Goal: Transaction & Acquisition: Register for event/course

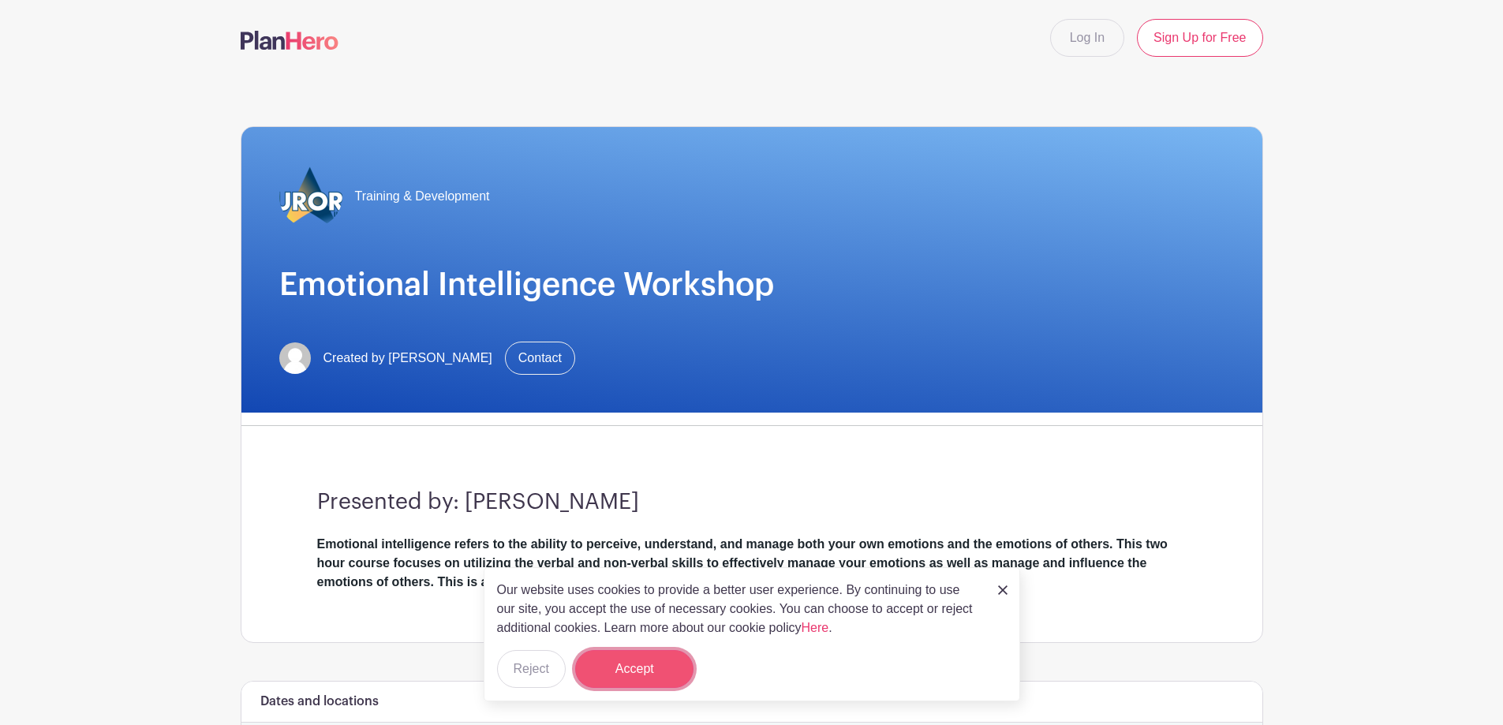
click at [654, 669] on button "Accept" at bounding box center [634, 669] width 118 height 38
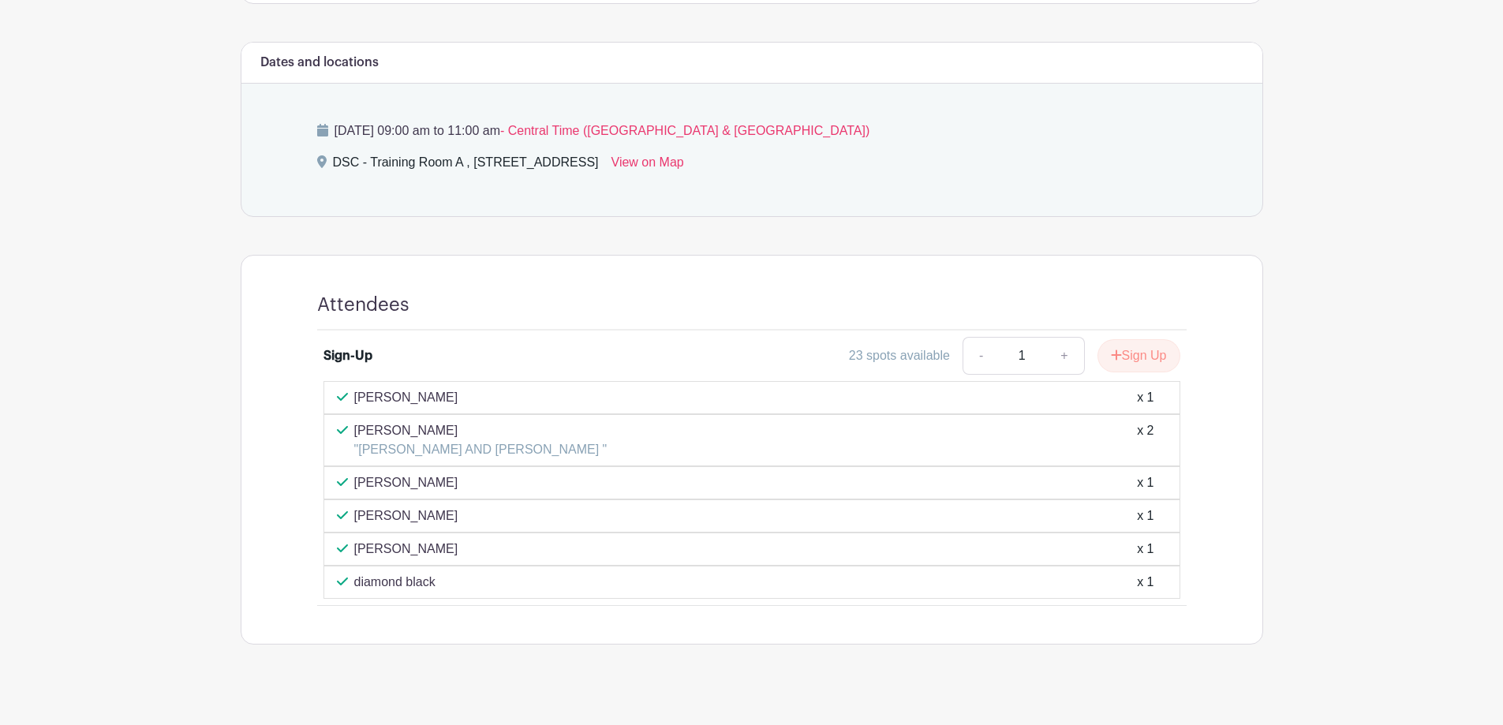
scroll to position [653, 0]
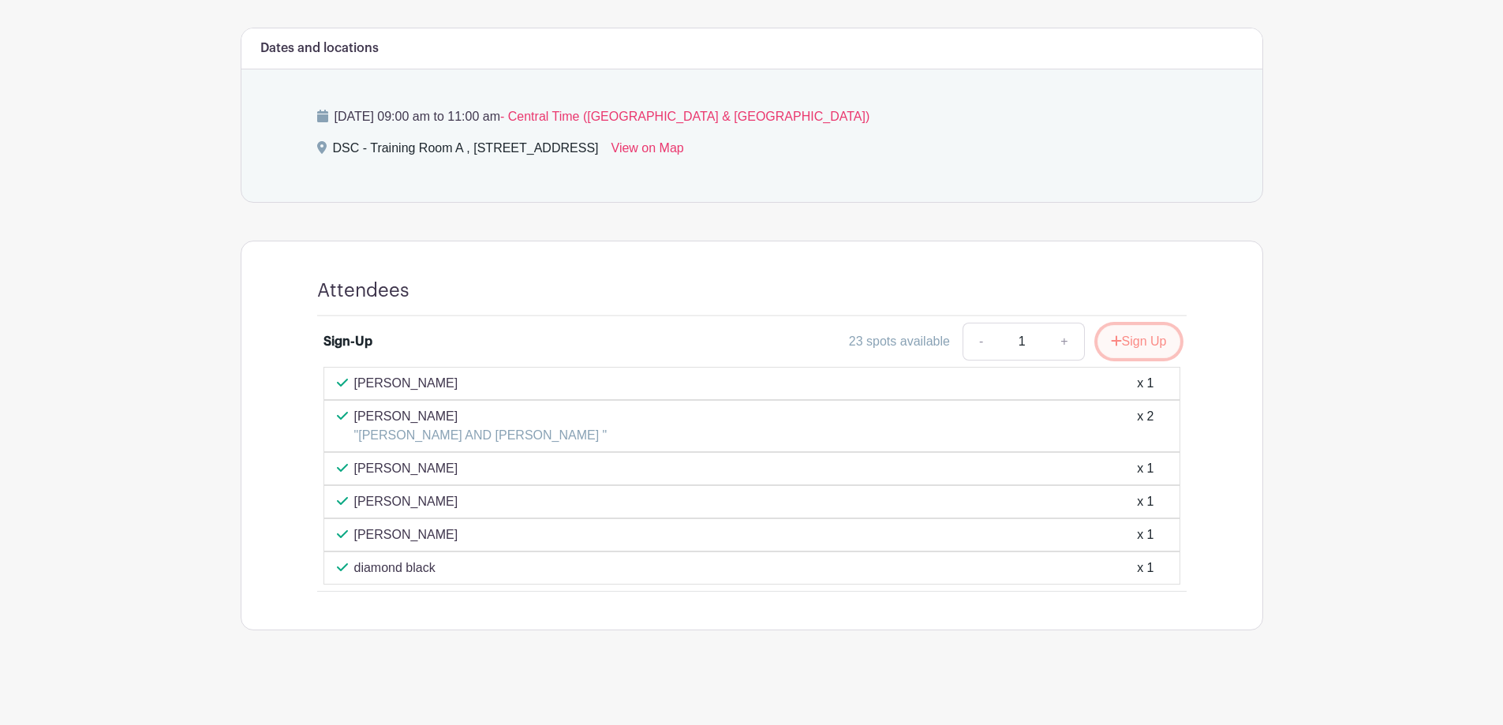
click at [1126, 342] on button "Sign Up" at bounding box center [1138, 341] width 83 height 33
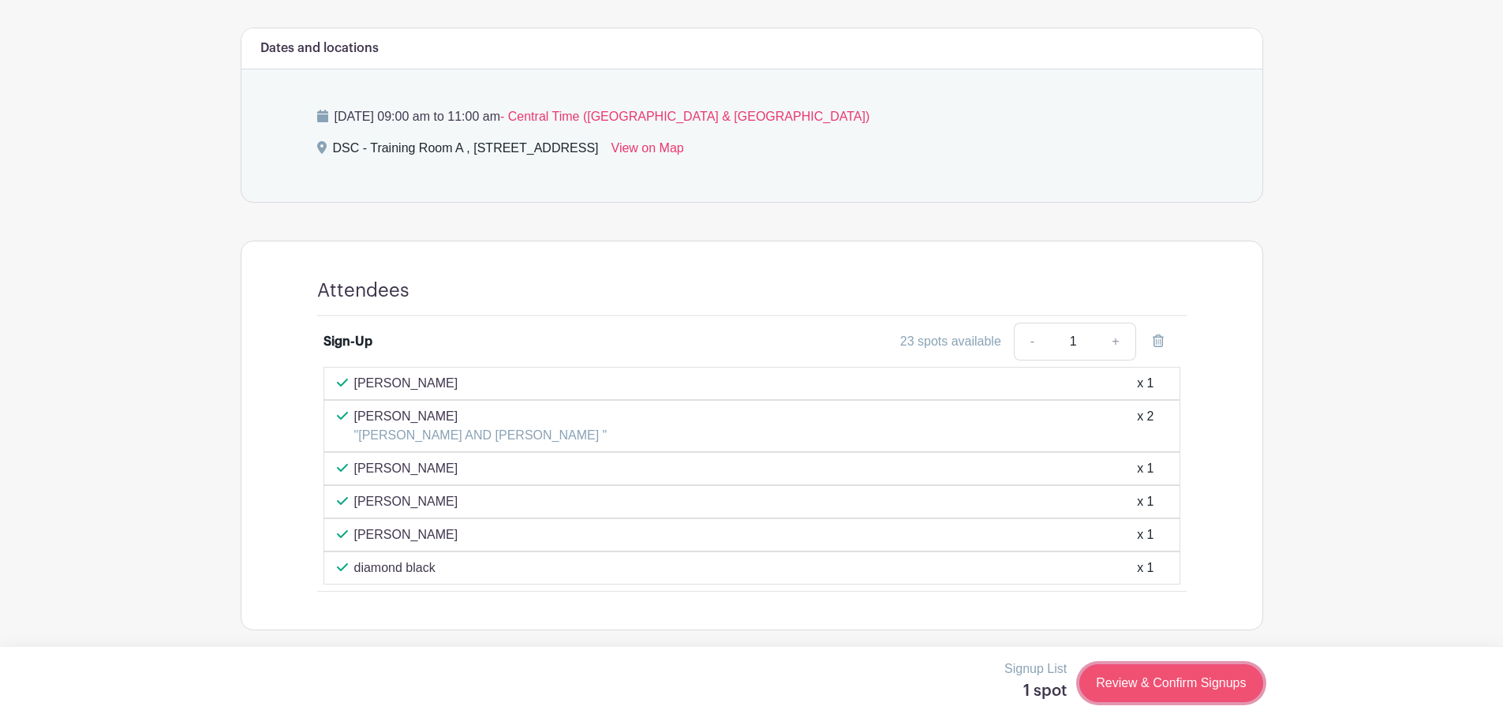
click at [1191, 681] on link "Review & Confirm Signups" at bounding box center [1170, 683] width 183 height 38
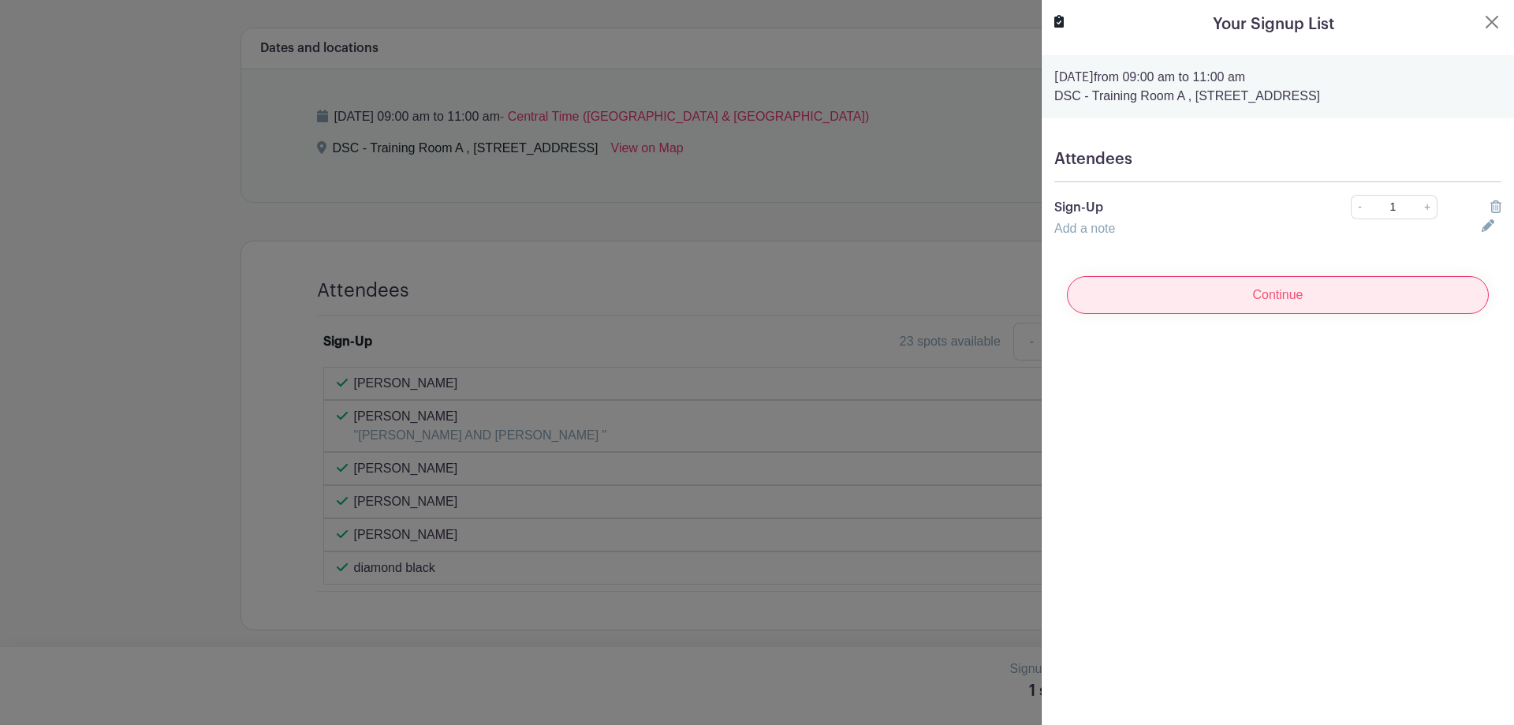
click at [1282, 298] on input "Continue" at bounding box center [1278, 295] width 422 height 38
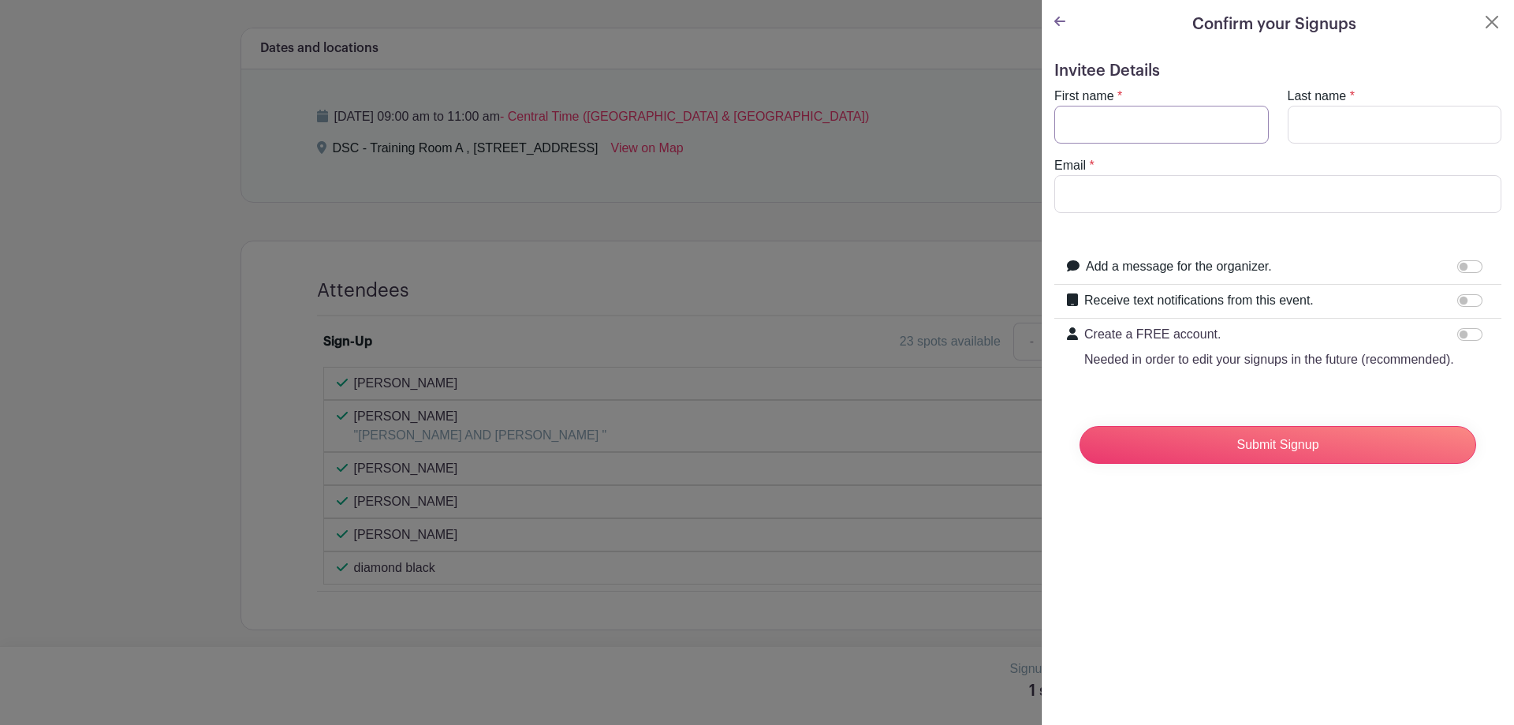
click at [1140, 130] on input "First name" at bounding box center [1162, 125] width 215 height 38
type input "Jennifer"
type input "Logan"
click at [1229, 186] on input "jenlen317@gmail.com" at bounding box center [1278, 194] width 447 height 38
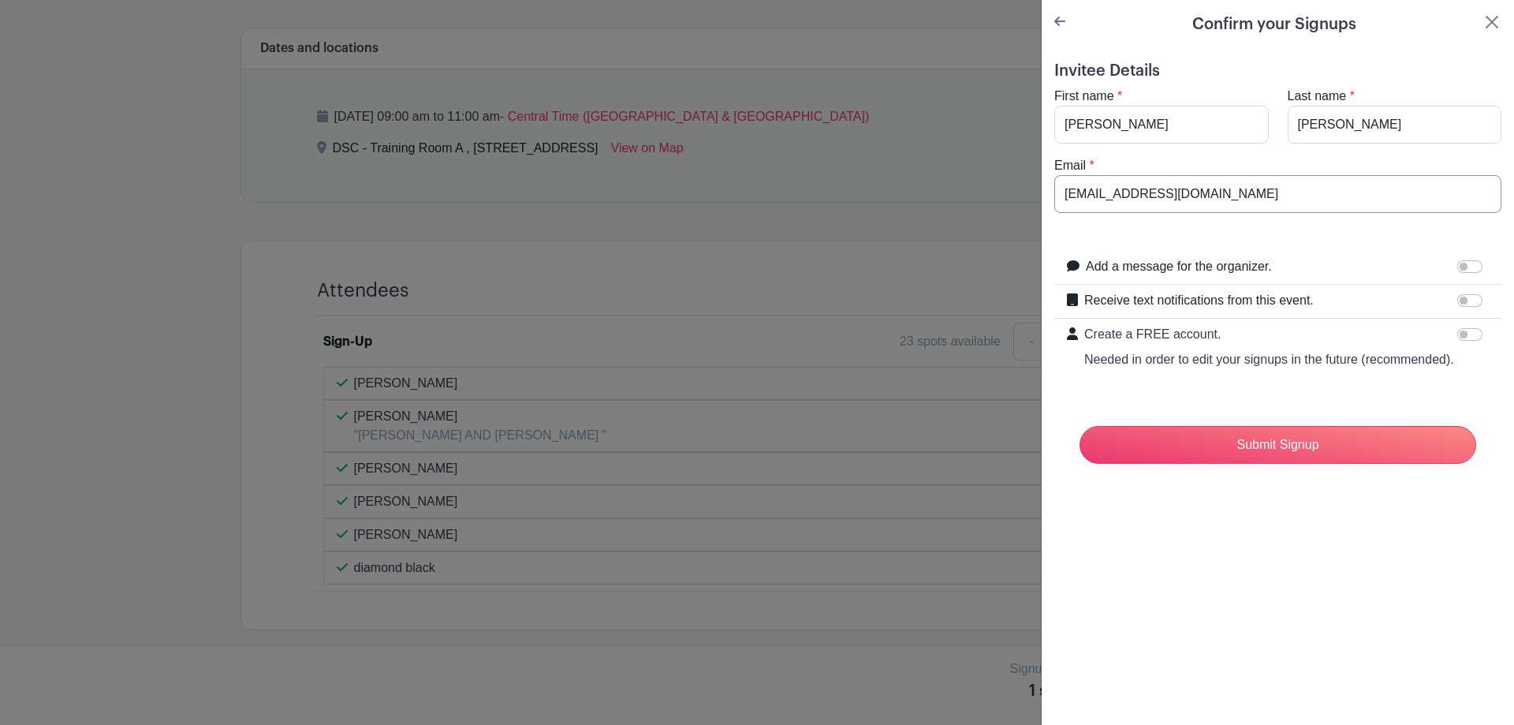
click at [1229, 186] on input "jenlen317@gmail.com" at bounding box center [1278, 194] width 447 height 38
click at [1127, 196] on input "hillerj@aurra.il.us" at bounding box center [1278, 194] width 447 height 38
type input "hillerj@aurora.il.us"
click at [1278, 449] on input "Submit Signup" at bounding box center [1278, 445] width 397 height 38
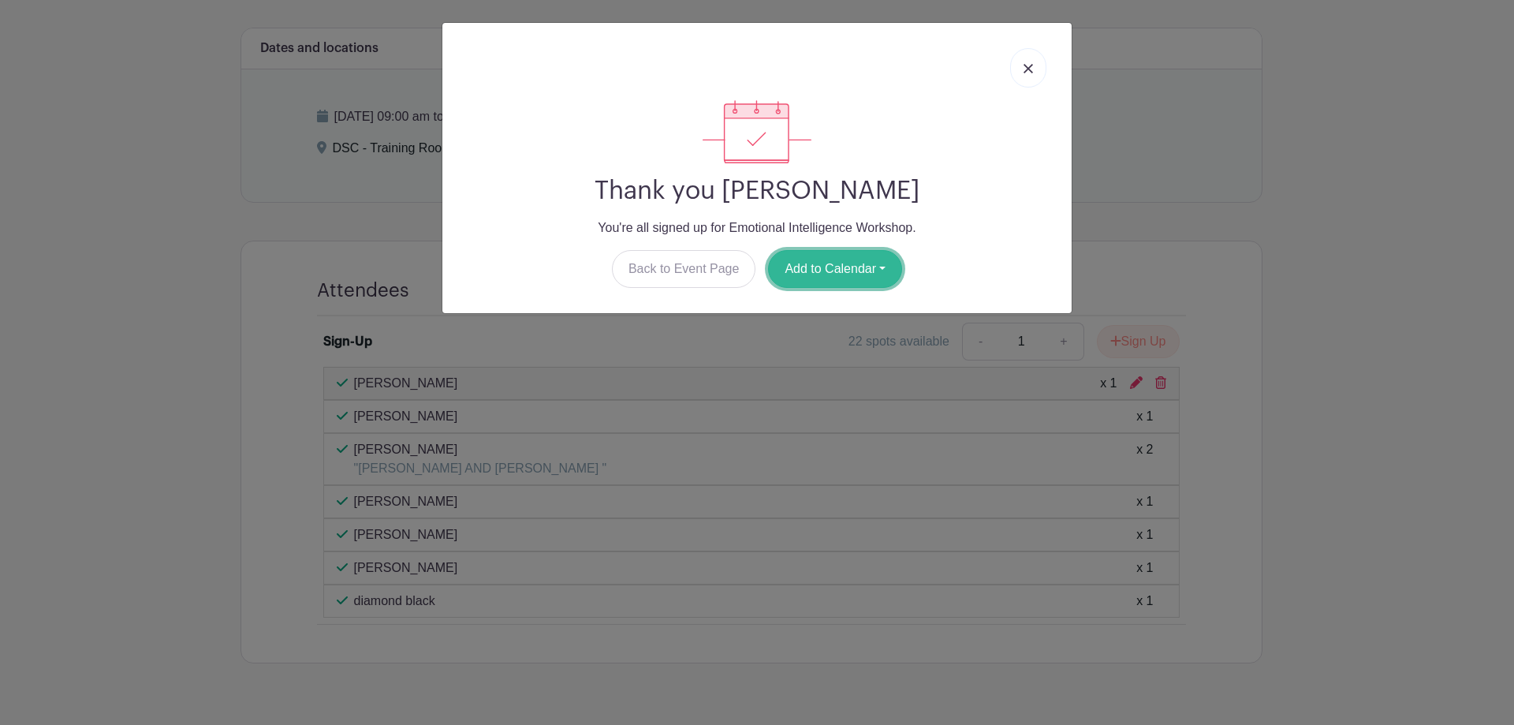
click at [831, 268] on button "Add to Calendar" at bounding box center [835, 269] width 134 height 38
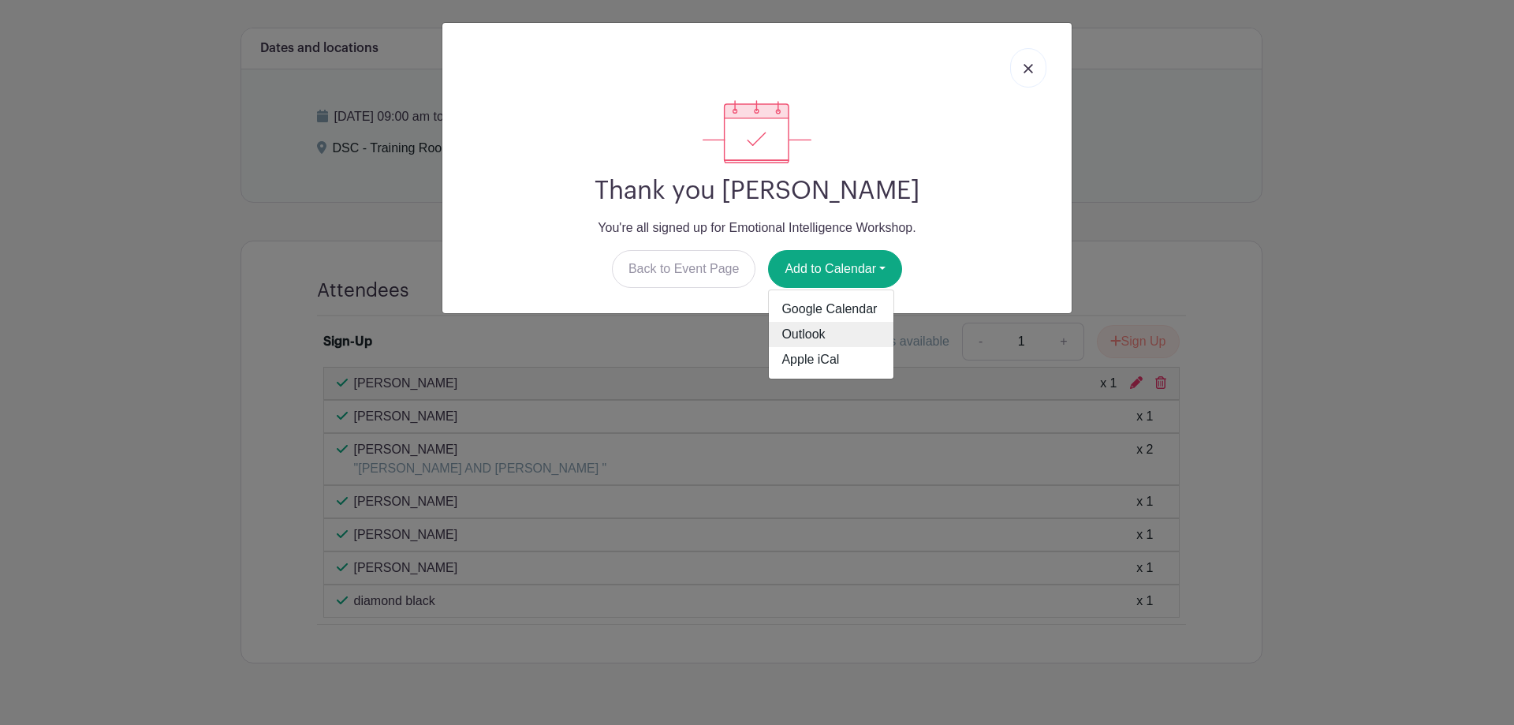
click at [822, 339] on link "Outlook" at bounding box center [831, 334] width 125 height 25
click at [1029, 69] on img at bounding box center [1028, 68] width 9 height 9
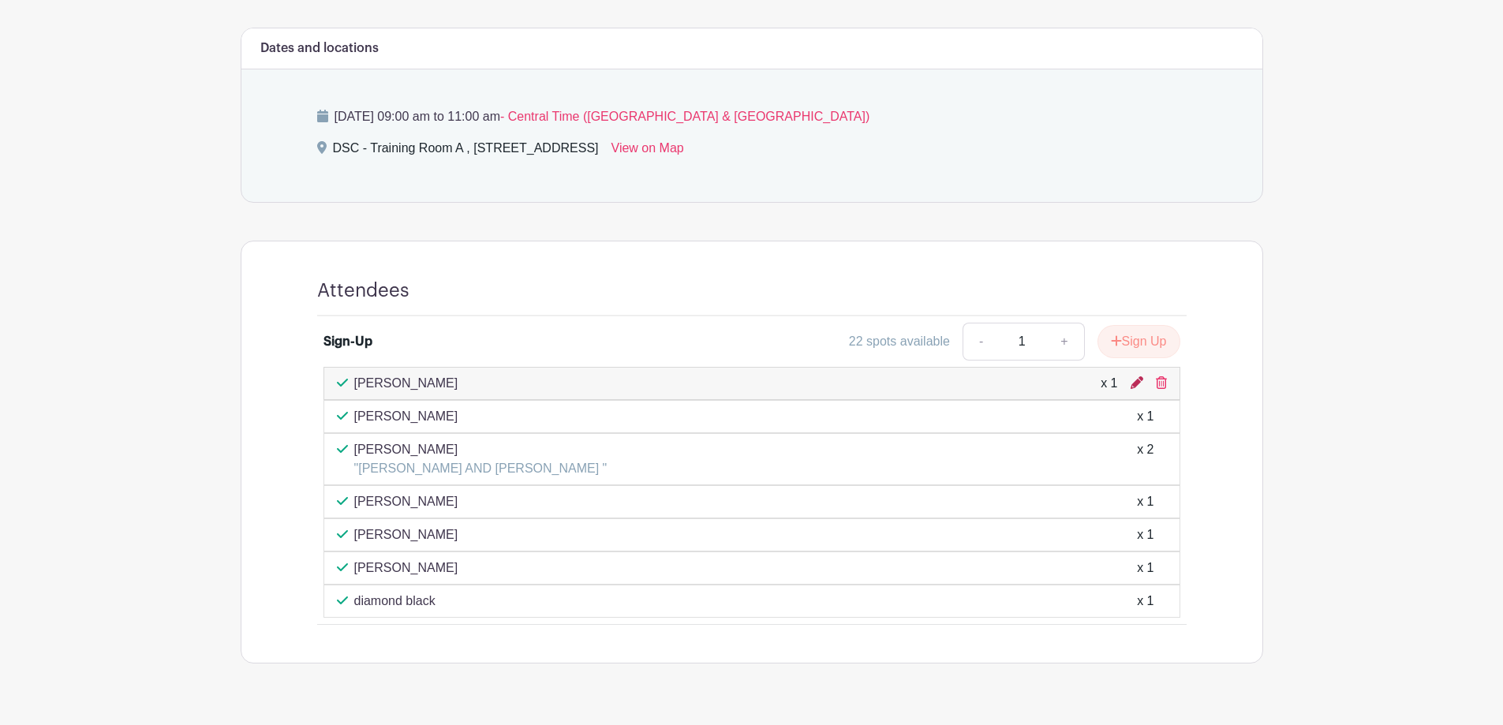
click at [1135, 386] on icon at bounding box center [1136, 382] width 13 height 13
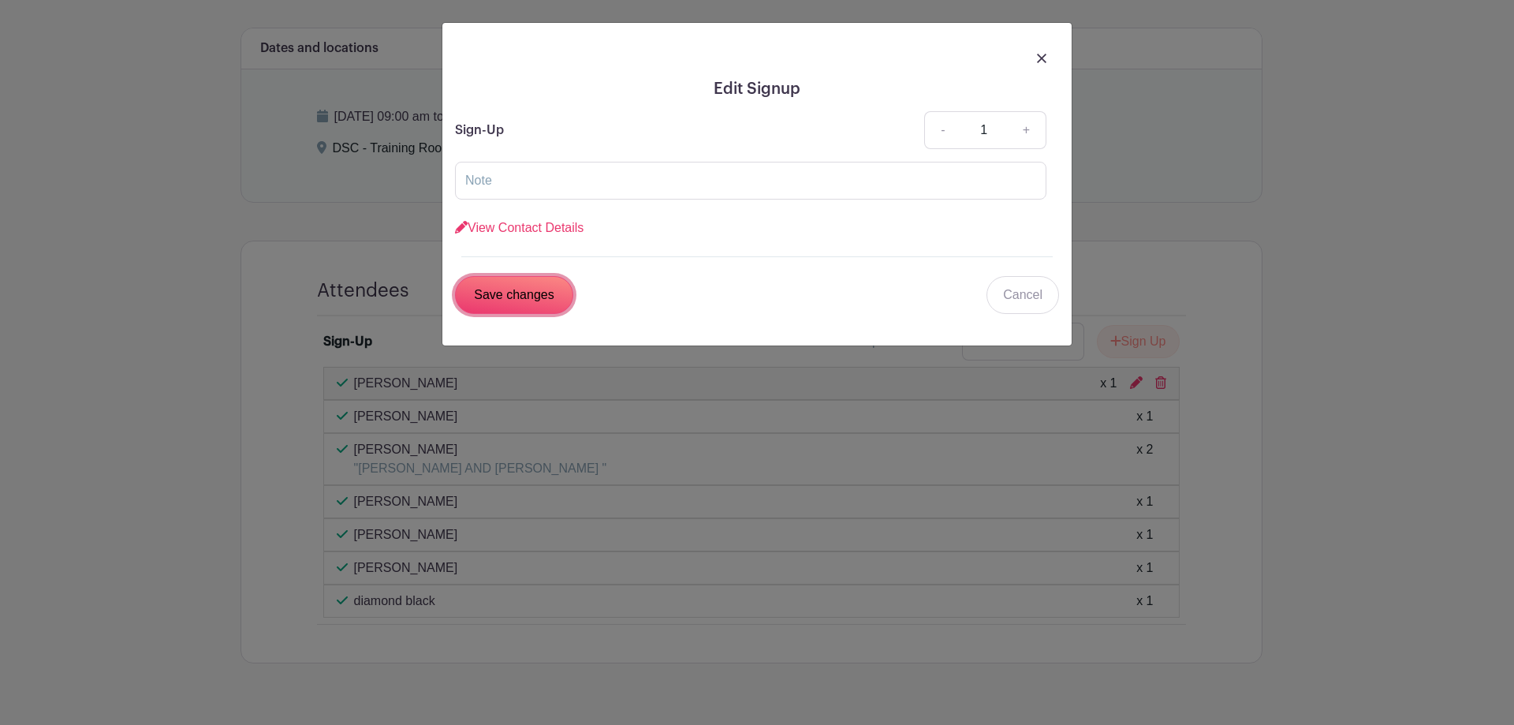
click at [509, 300] on input "Save changes" at bounding box center [514, 295] width 118 height 38
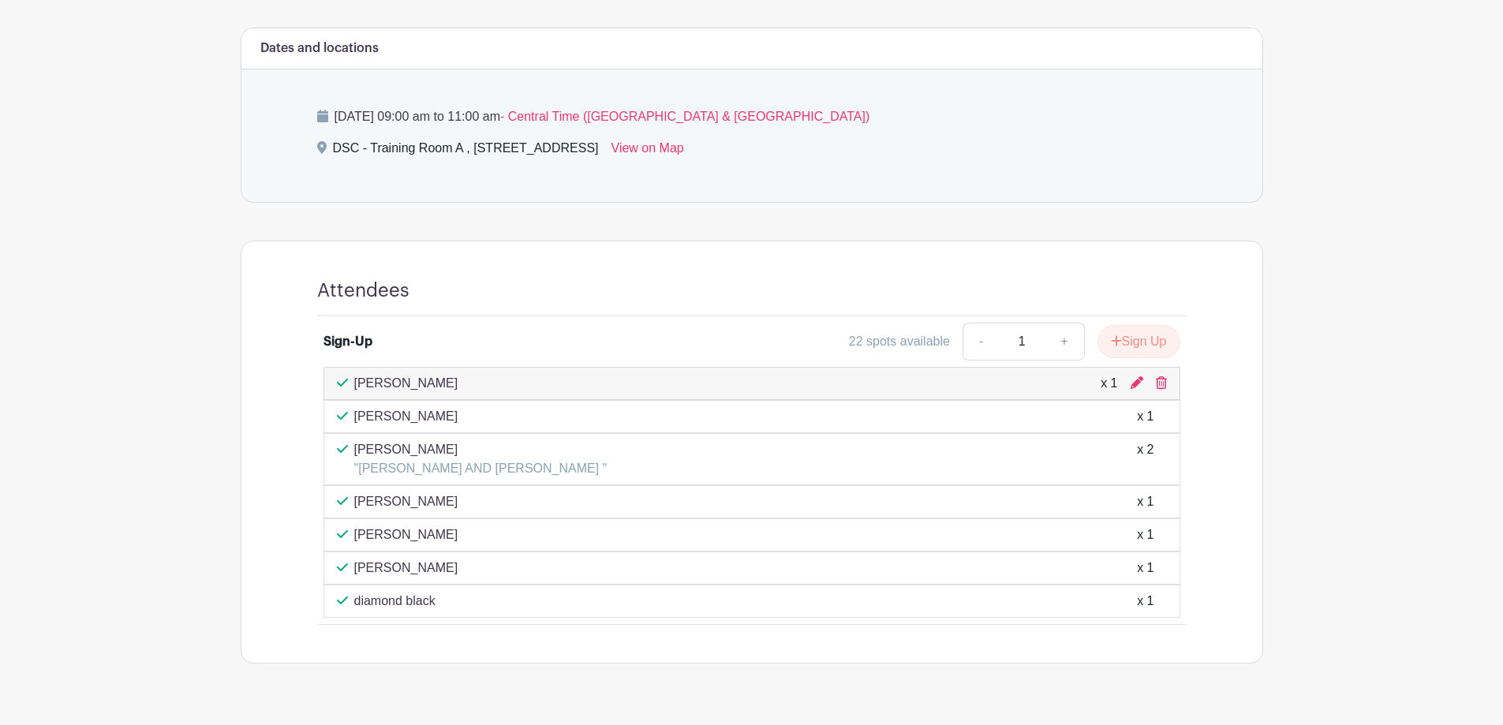
click at [326, 118] on icon at bounding box center [322, 116] width 11 height 13
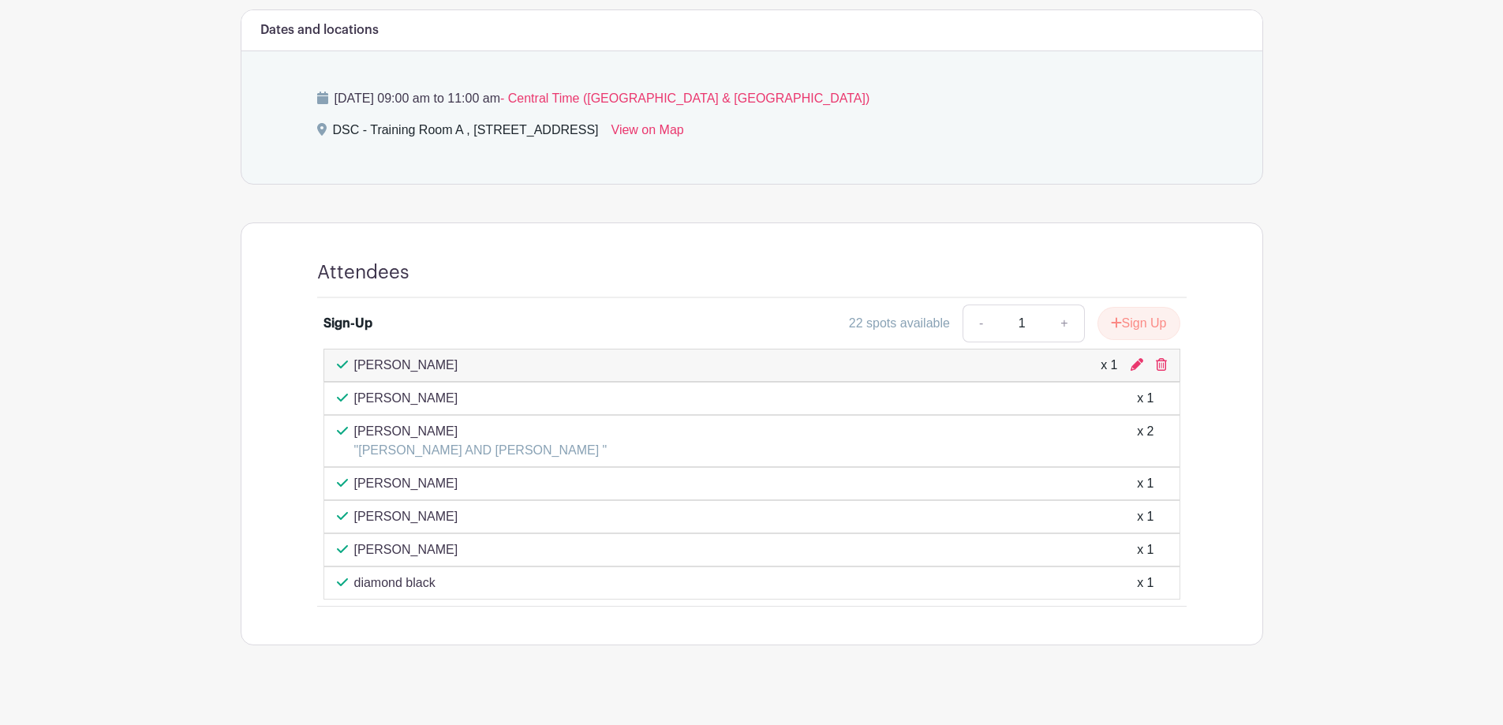
scroll to position [690, 0]
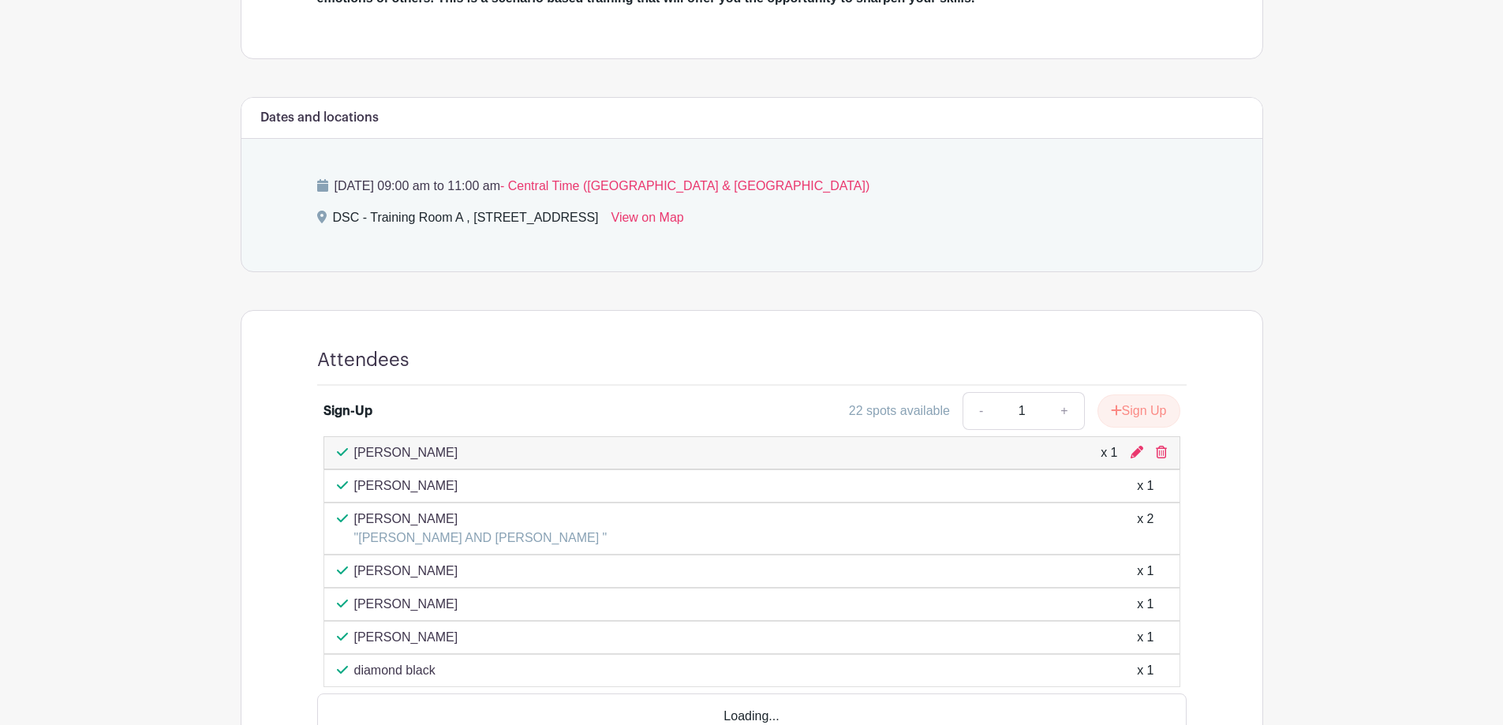
scroll to position [690, 0]
